Goal: Task Accomplishment & Management: Manage account settings

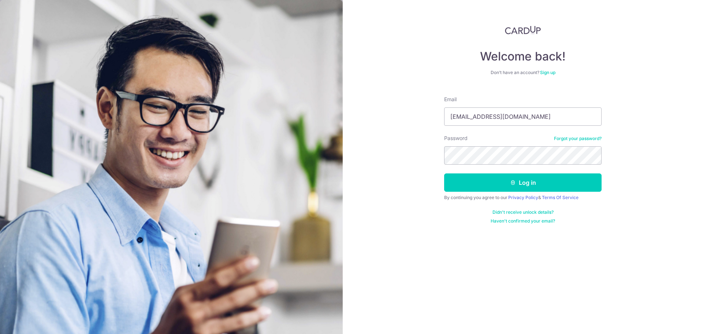
drag, startPoint x: 514, startPoint y: 118, endPoint x: 397, endPoint y: 105, distance: 117.2
click at [397, 105] on div "Welcome back! Don’t have an account? Sign up Email [EMAIL_ADDRESS][DOMAIN_NAME]…" at bounding box center [523, 167] width 360 height 334
type input "[EMAIL_ADDRESS][DOMAIN_NAME]"
click at [580, 184] on button "Log in" at bounding box center [523, 182] width 158 height 18
